Goal: Transaction & Acquisition: Purchase product/service

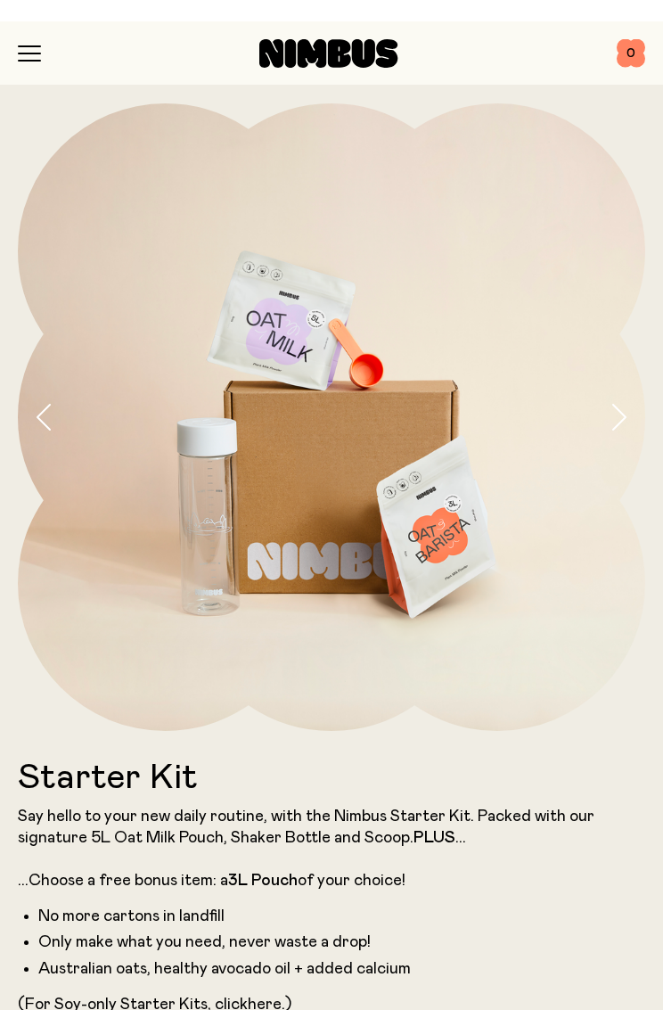
scroll to position [-21, 0]
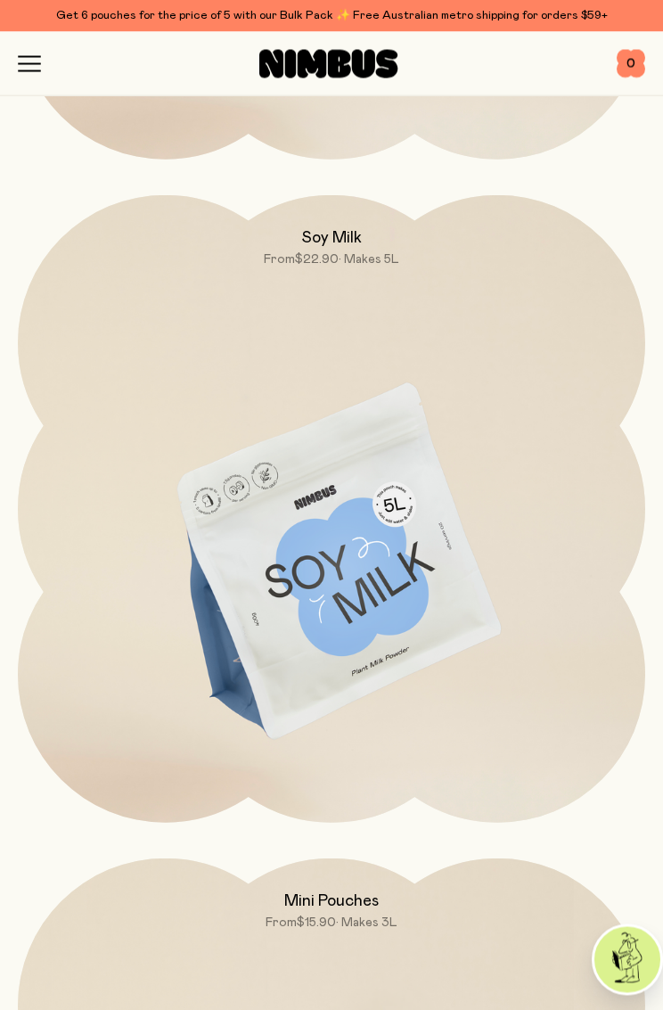
scroll to position [7157, 0]
click at [374, 588] on img at bounding box center [331, 561] width 627 height 737
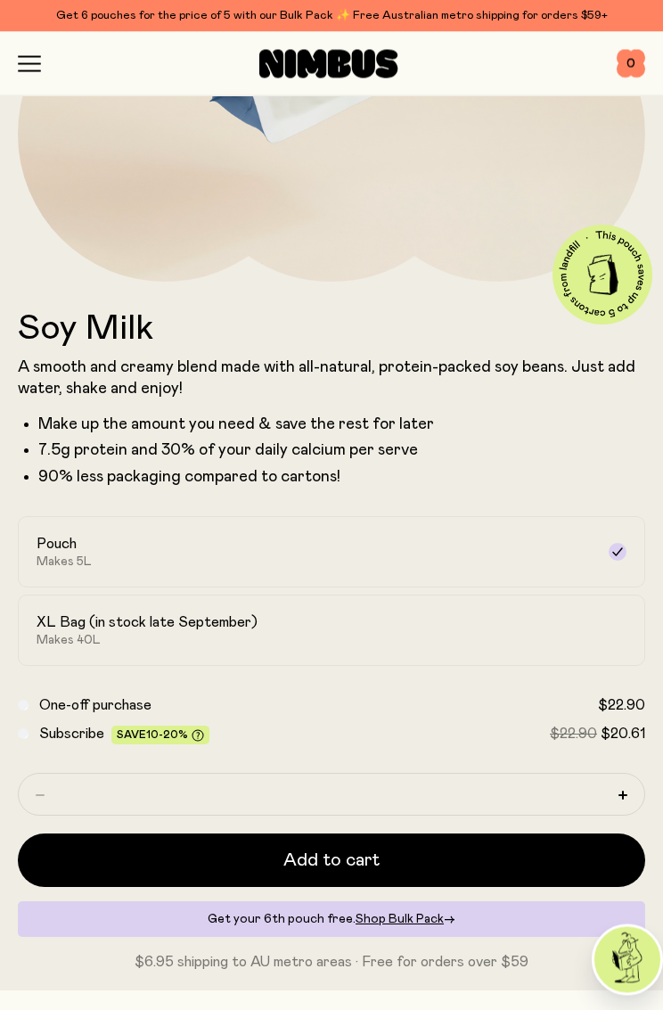
scroll to position [460, 0]
click at [479, 641] on div "XL Bag (in stock late September) Makes 40L" at bounding box center [316, 630] width 558 height 34
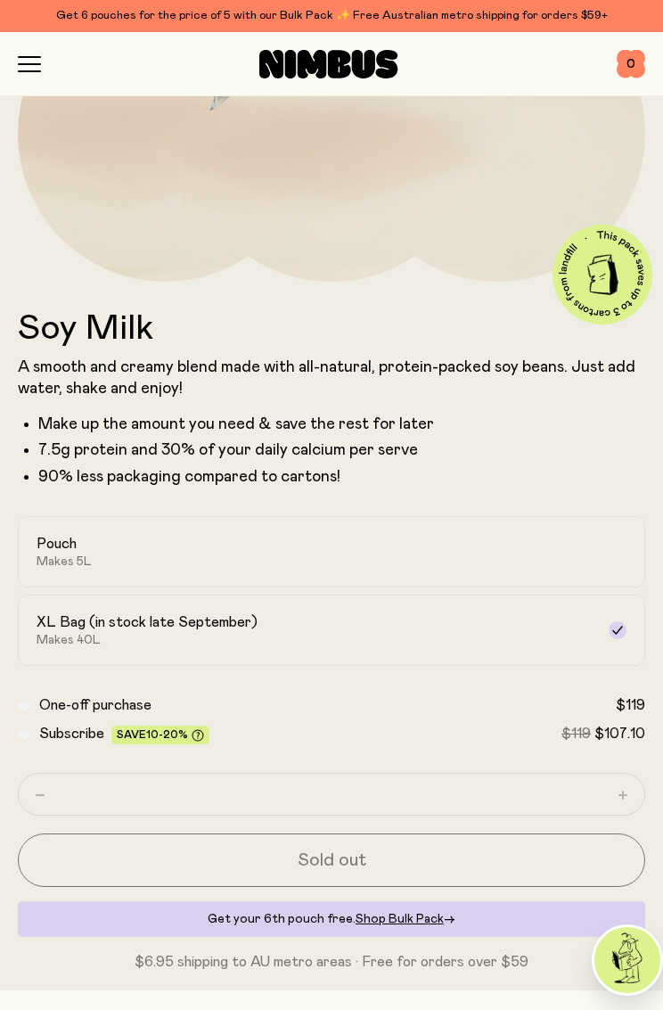
click at [503, 547] on div "Pouch Makes 5L" at bounding box center [316, 552] width 558 height 34
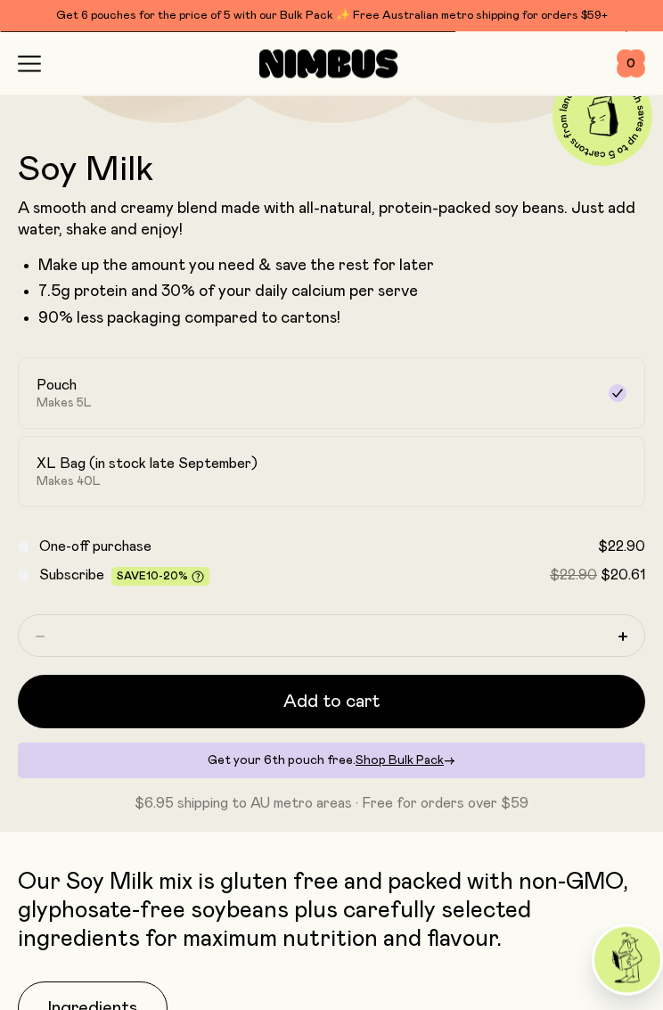
scroll to position [618, 0]
click at [594, 478] on label "XL Bag (in stock late September) Makes 40L" at bounding box center [331, 471] width 627 height 71
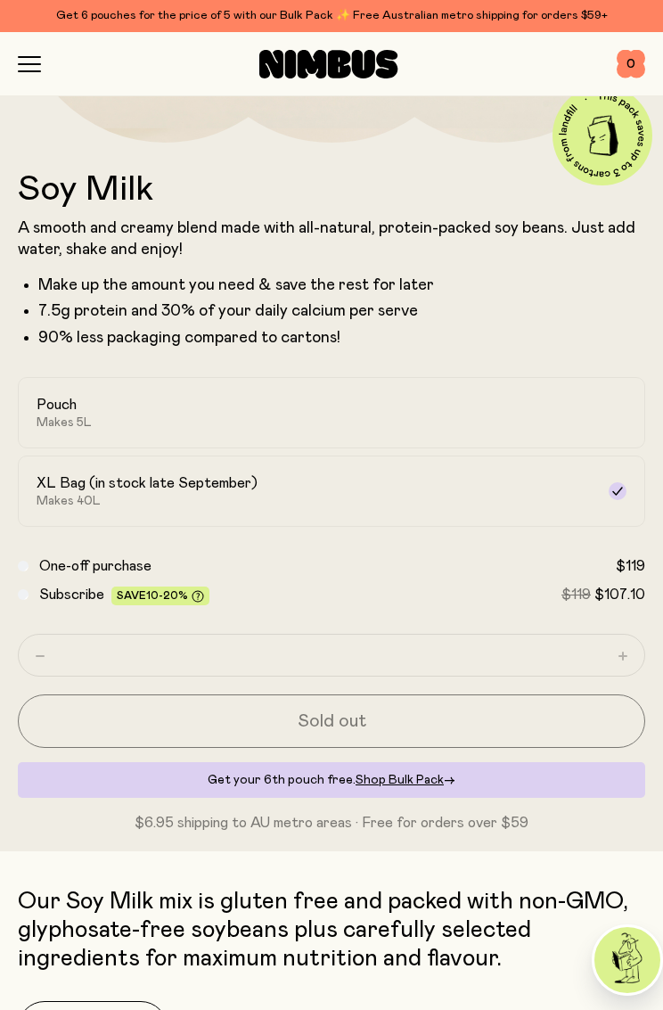
scroll to position [565, 0]
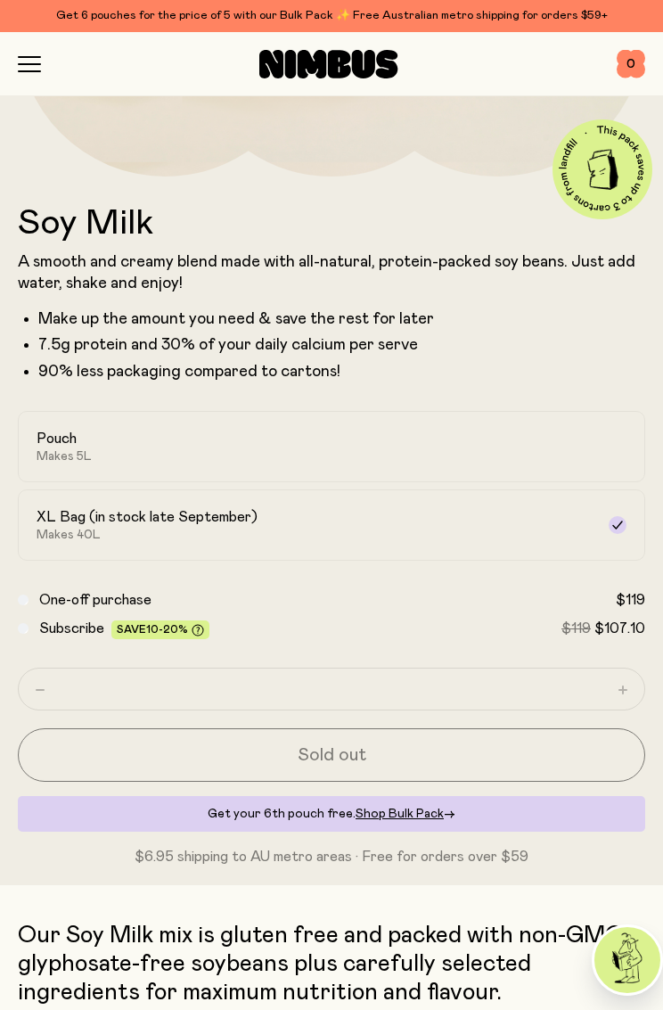
click at [511, 454] on div "Pouch Makes 5L" at bounding box center [316, 446] width 558 height 34
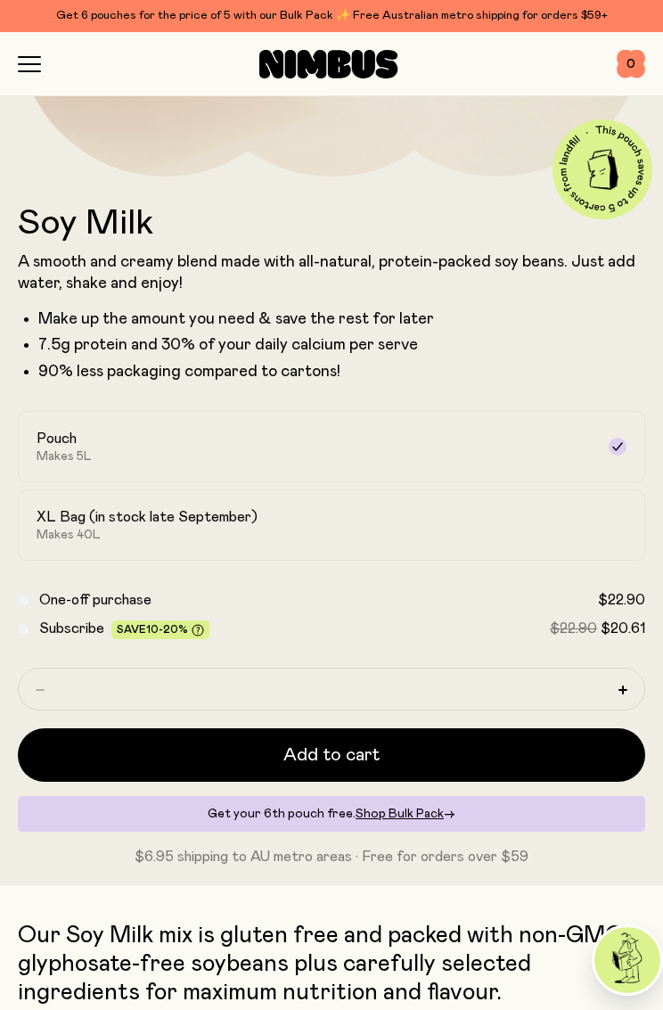
click at [504, 752] on button "Add to cart" at bounding box center [331, 754] width 627 height 53
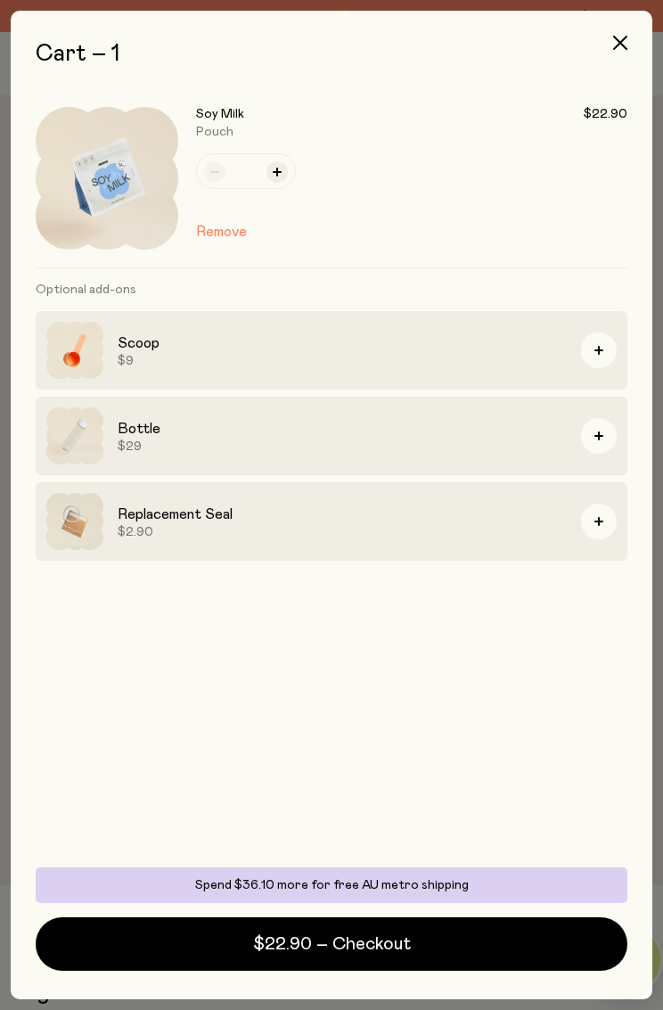
scroll to position [0, 0]
click at [611, 439] on button "button" at bounding box center [599, 436] width 36 height 36
